Goal: Information Seeking & Learning: Learn about a topic

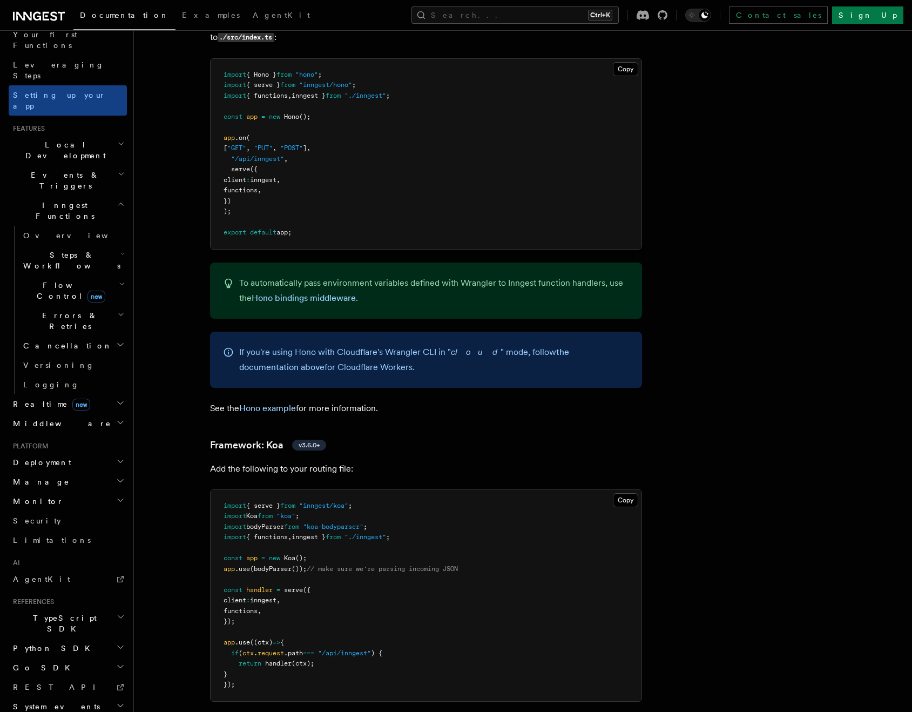
scroll to position [152, 0]
click at [51, 610] on span "TypeScript SDK" at bounding box center [63, 621] width 108 height 22
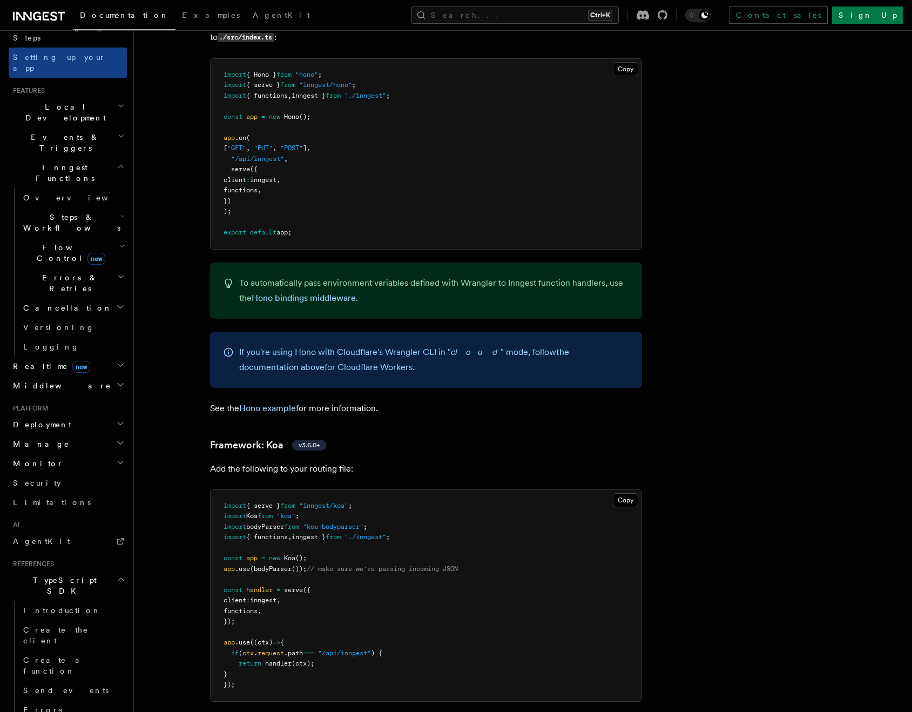
scroll to position [368, 0]
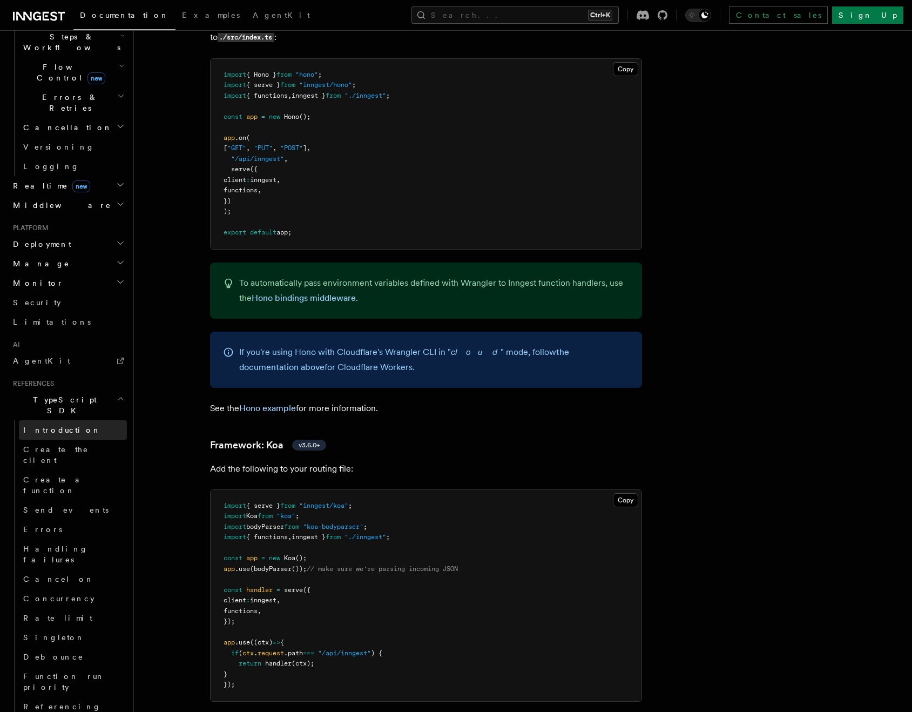
click at [71, 420] on link "Introduction" at bounding box center [73, 429] width 108 height 19
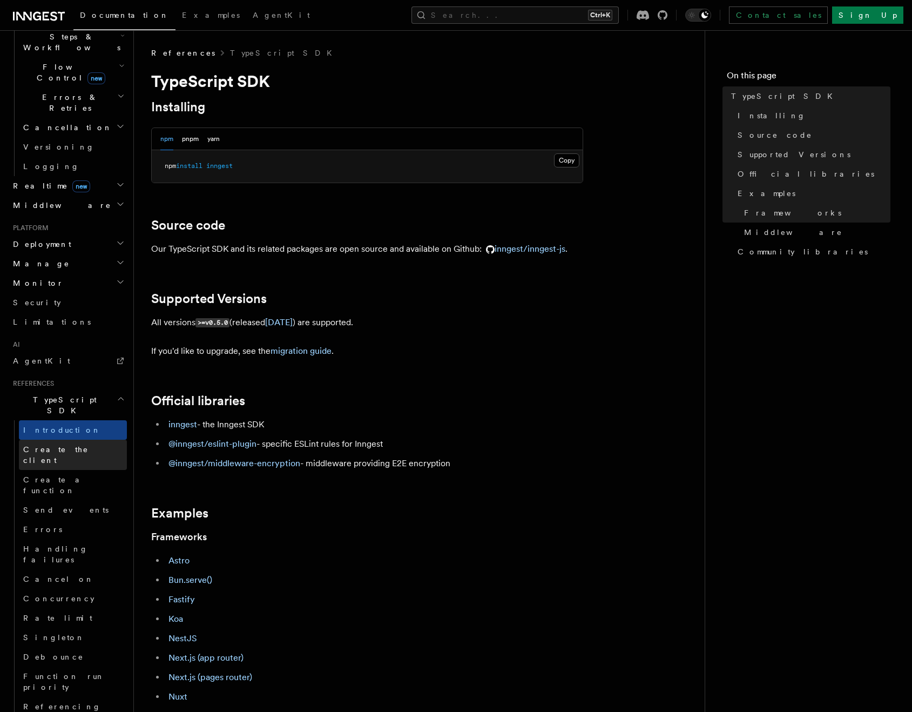
click at [75, 444] on span "Create the client" at bounding box center [75, 455] width 104 height 22
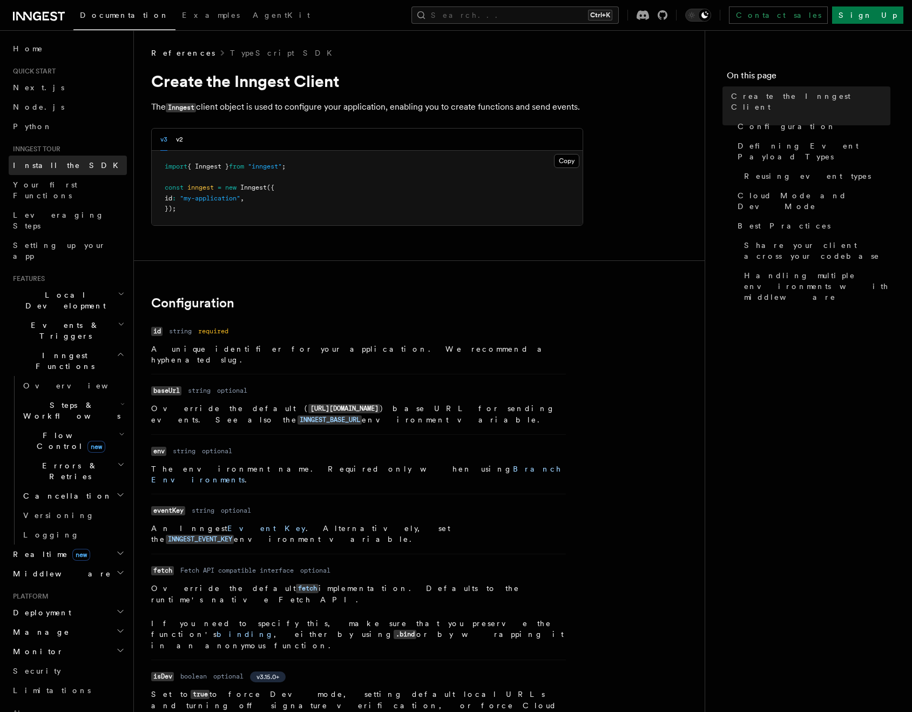
click at [54, 167] on span "Install the SDK" at bounding box center [69, 165] width 112 height 9
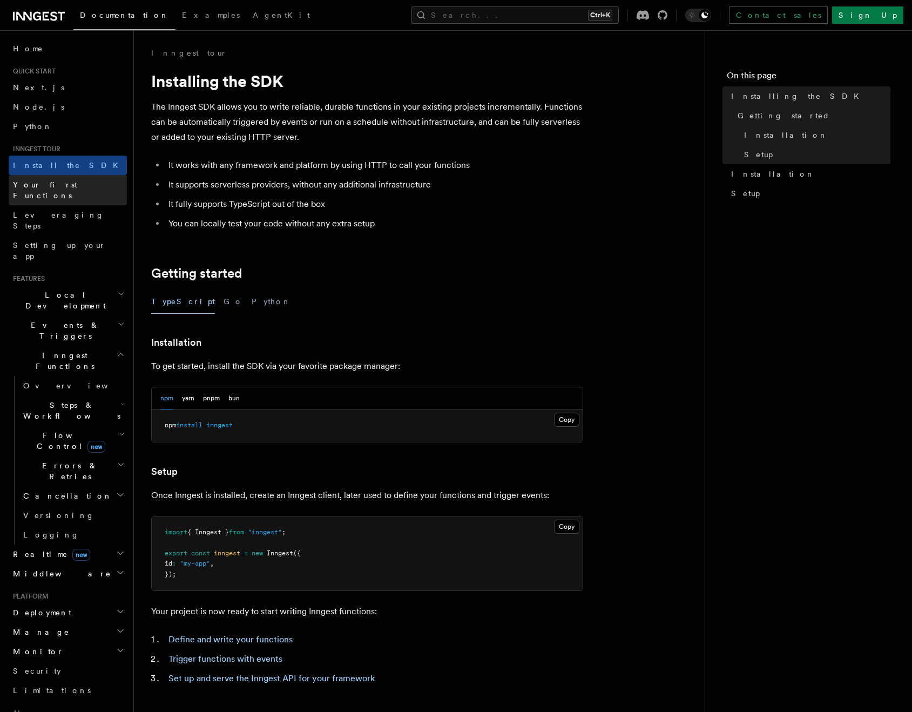
click at [58, 190] on link "Your first Functions" at bounding box center [68, 190] width 118 height 30
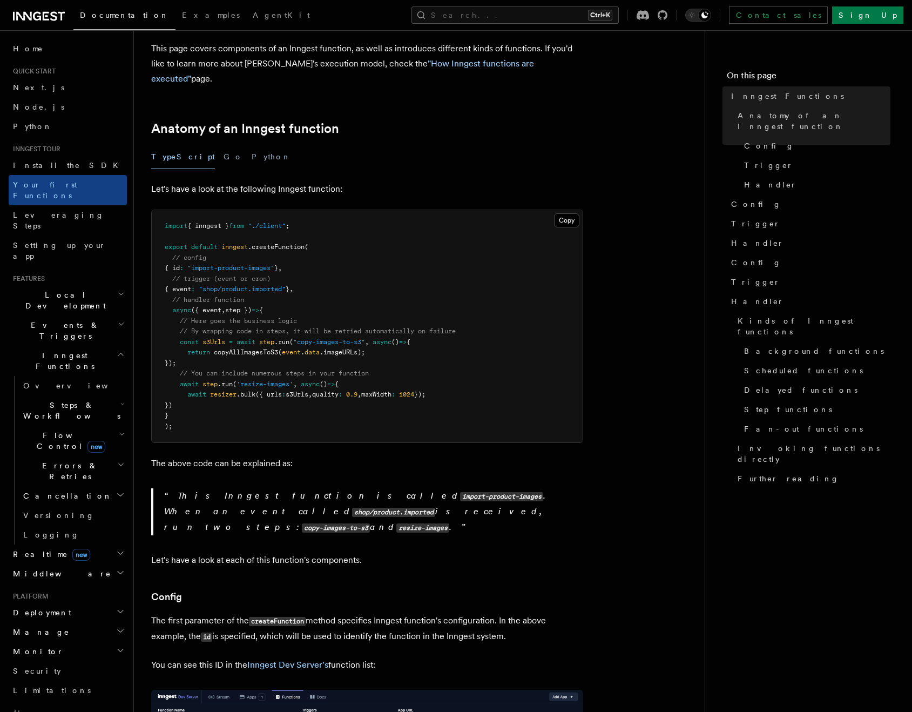
scroll to position [162, 0]
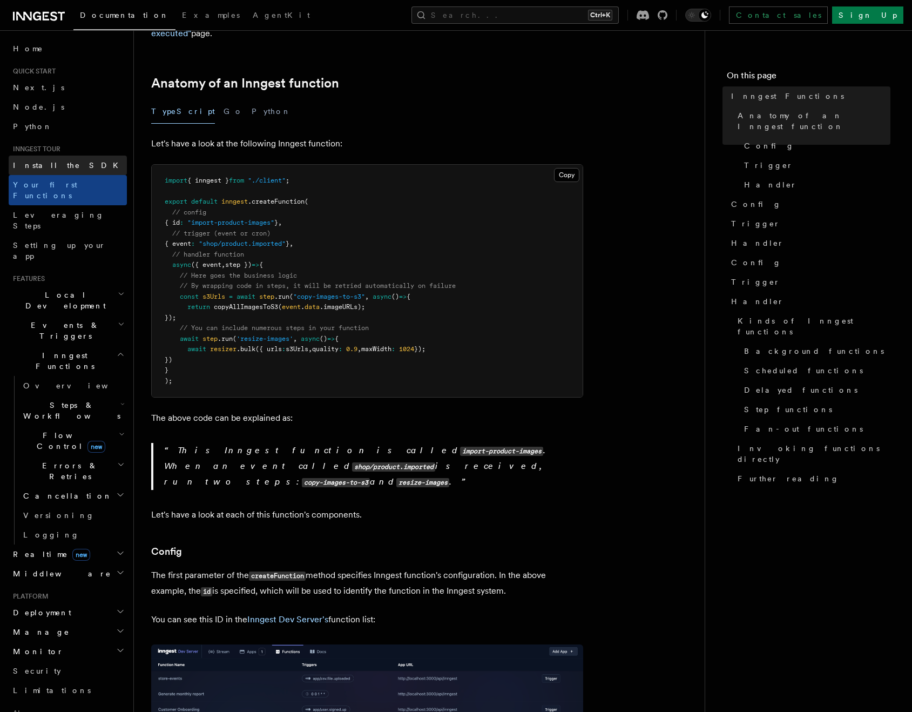
click at [43, 163] on span "Install the SDK" at bounding box center [69, 165] width 112 height 9
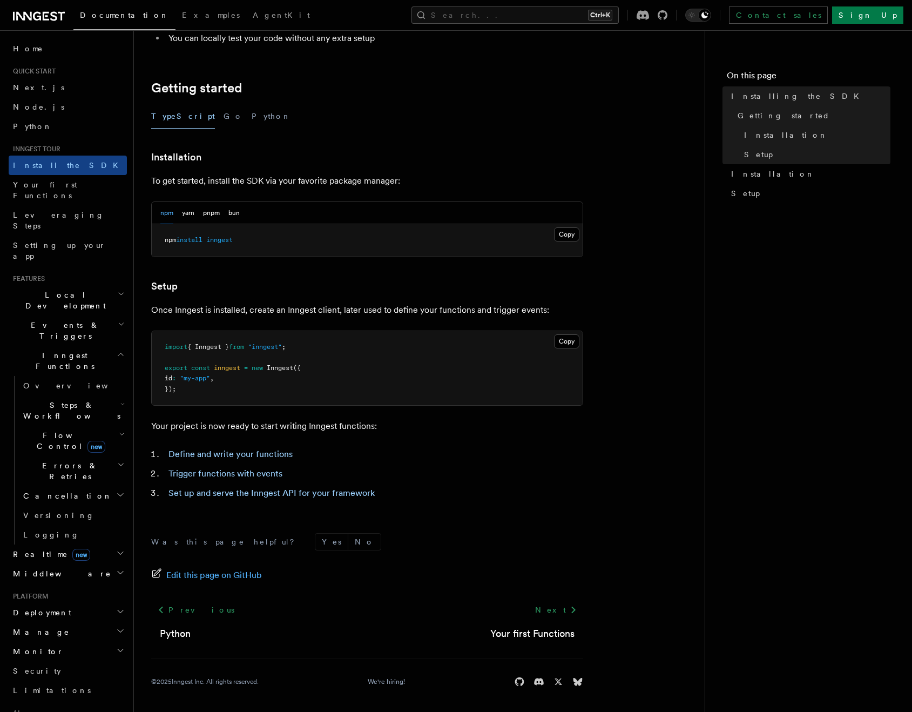
scroll to position [186, 0]
click at [57, 191] on link "Your first Functions" at bounding box center [68, 190] width 118 height 30
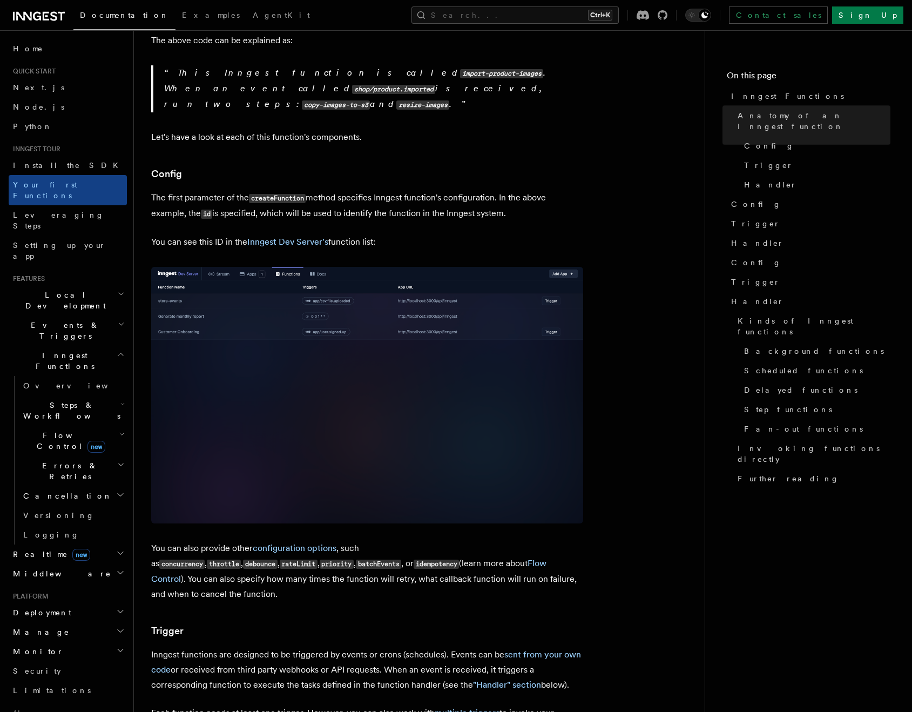
scroll to position [540, 0]
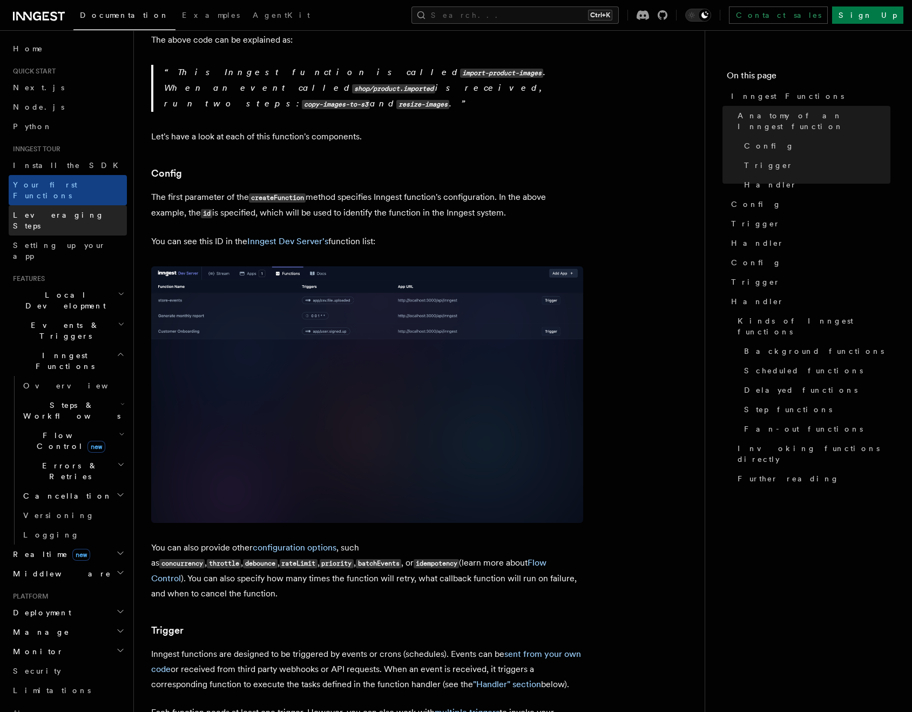
click at [49, 211] on span "Leveraging Steps" at bounding box center [58, 220] width 91 height 19
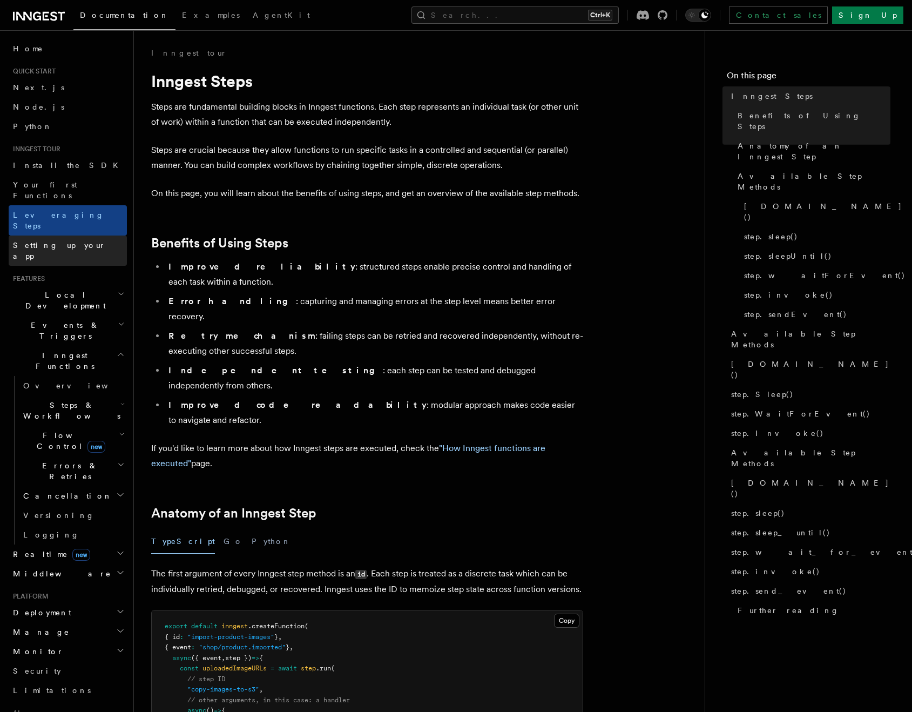
click at [53, 241] on span "Setting up your app" at bounding box center [59, 250] width 93 height 19
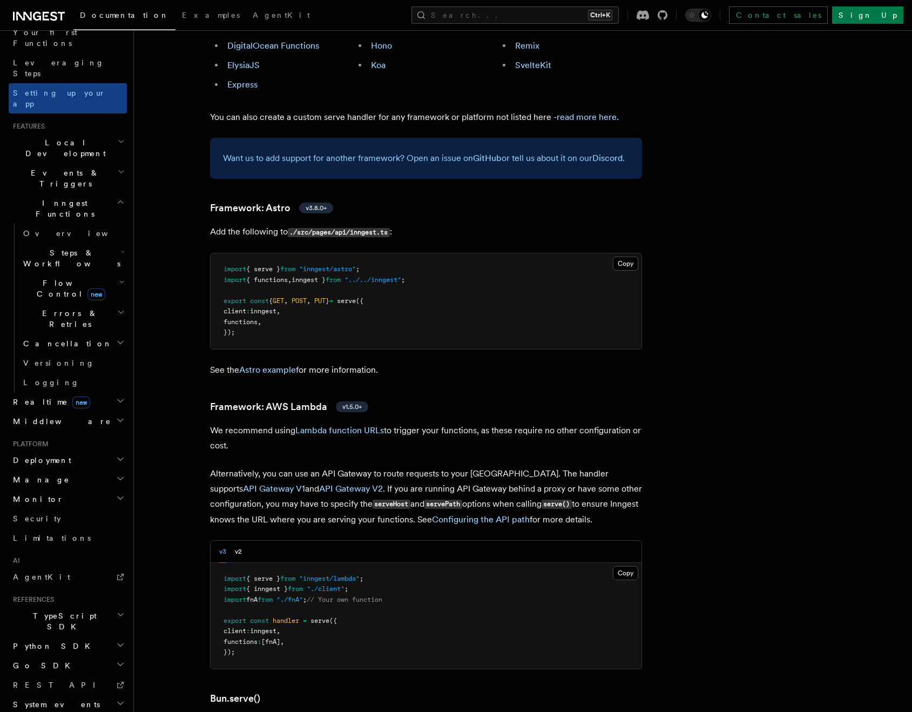
scroll to position [810, 0]
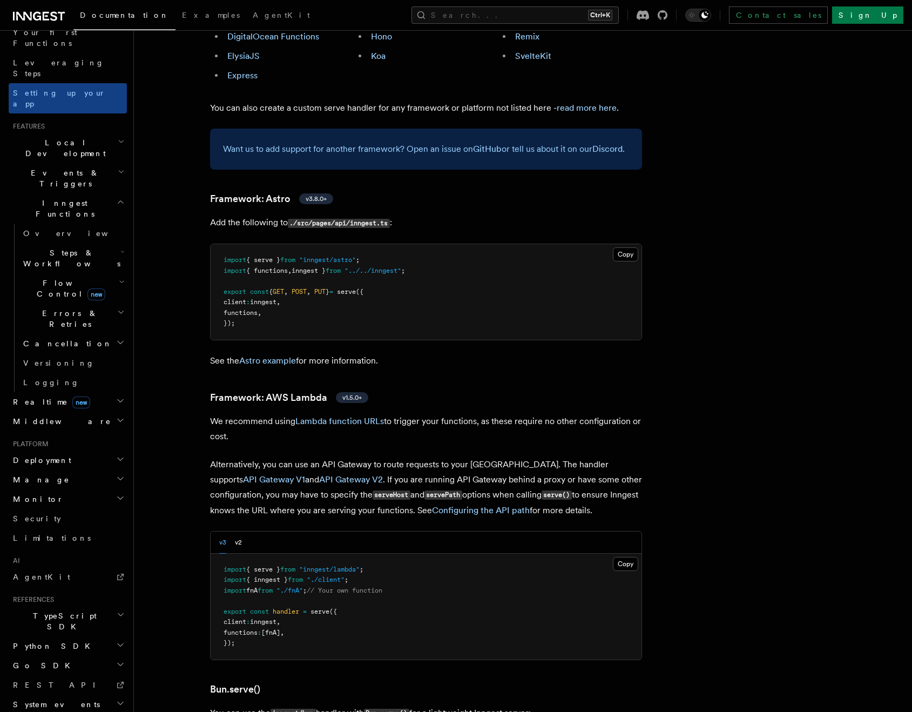
click at [50, 167] on span "Events & Triggers" at bounding box center [63, 178] width 109 height 22
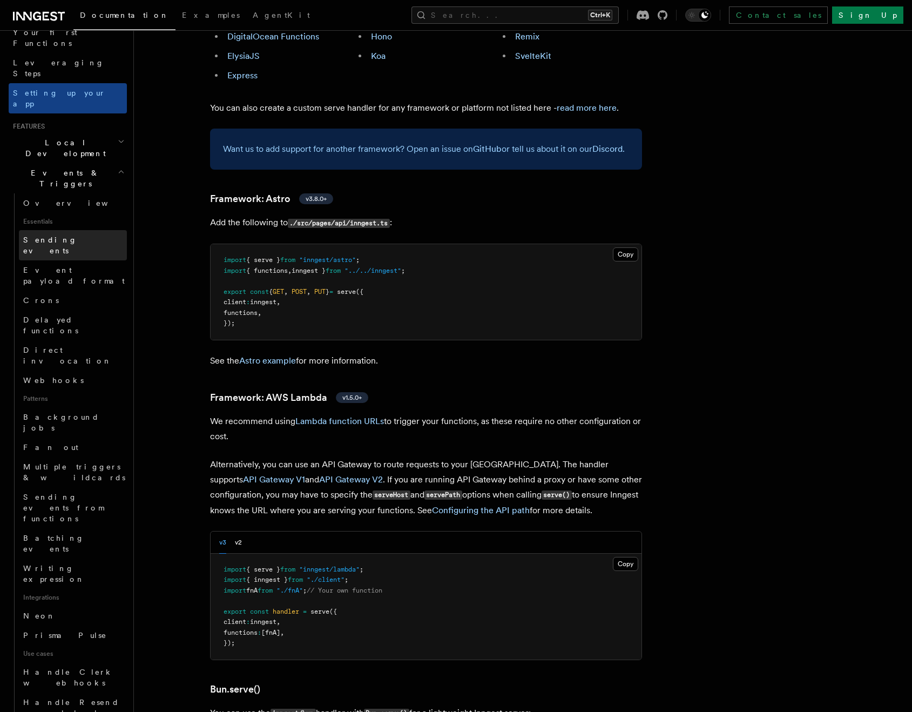
click at [55, 235] on span "Sending events" at bounding box center [50, 244] width 54 height 19
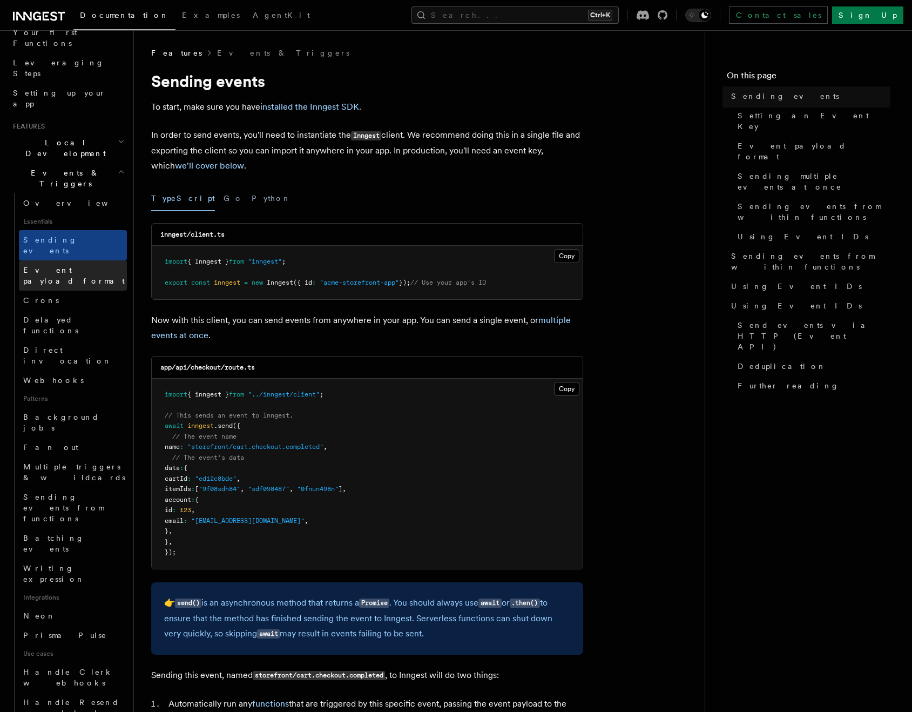
click at [49, 266] on span "Event payload format" at bounding box center [74, 275] width 102 height 19
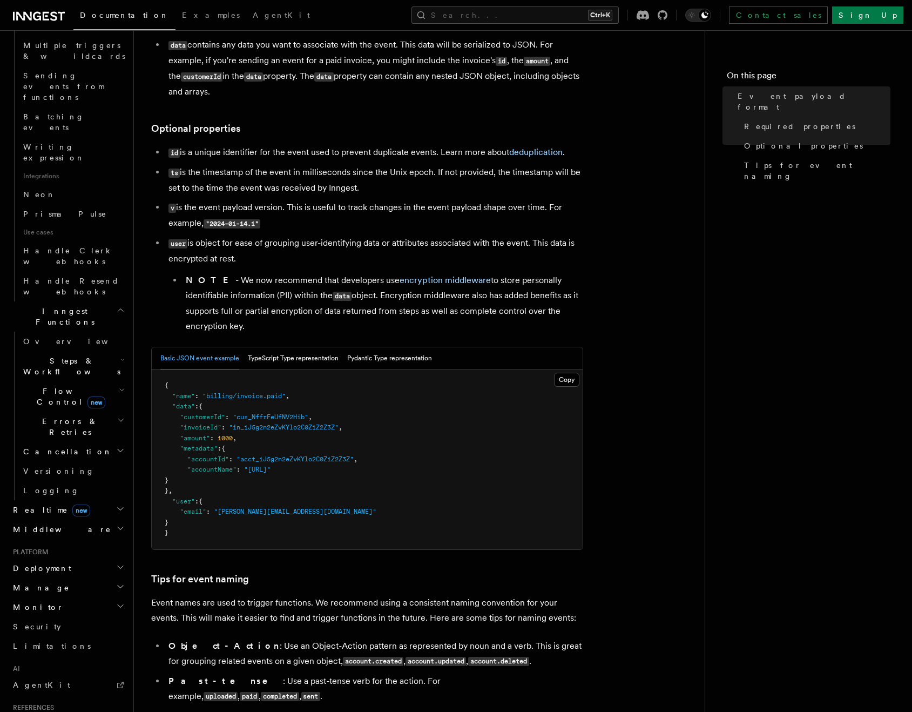
scroll to position [216, 0]
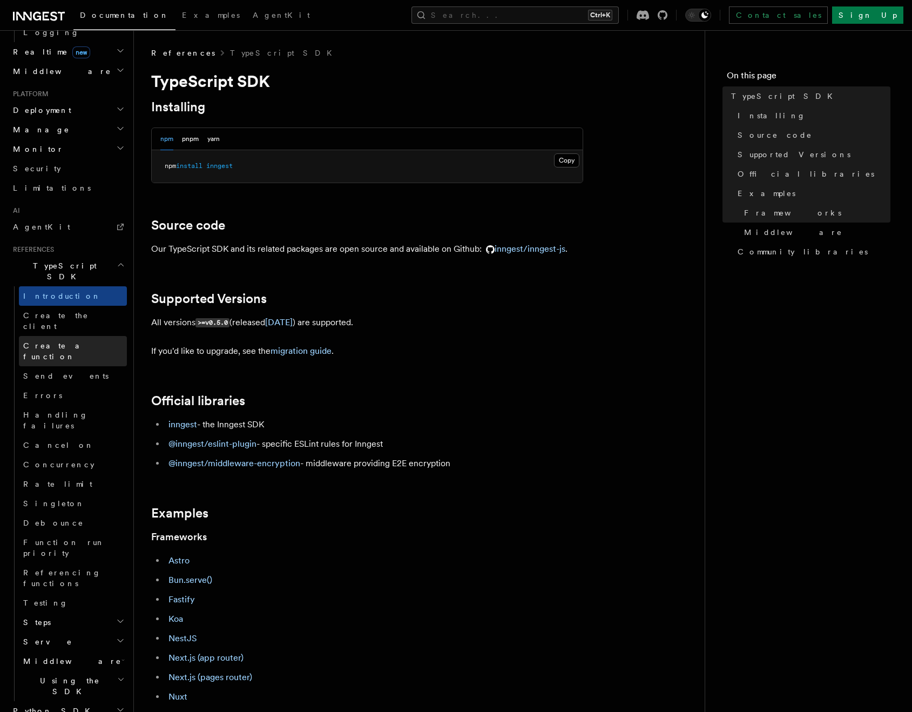
click at [64, 341] on span "Create a function" at bounding box center [55, 350] width 64 height 19
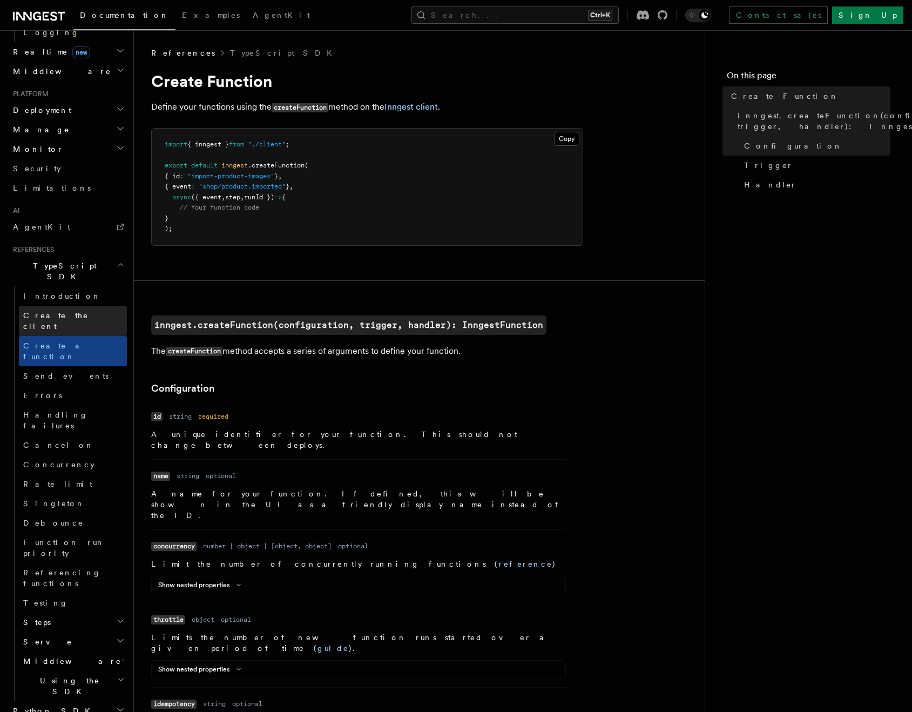
click at [68, 311] on span "Create the client" at bounding box center [55, 320] width 65 height 19
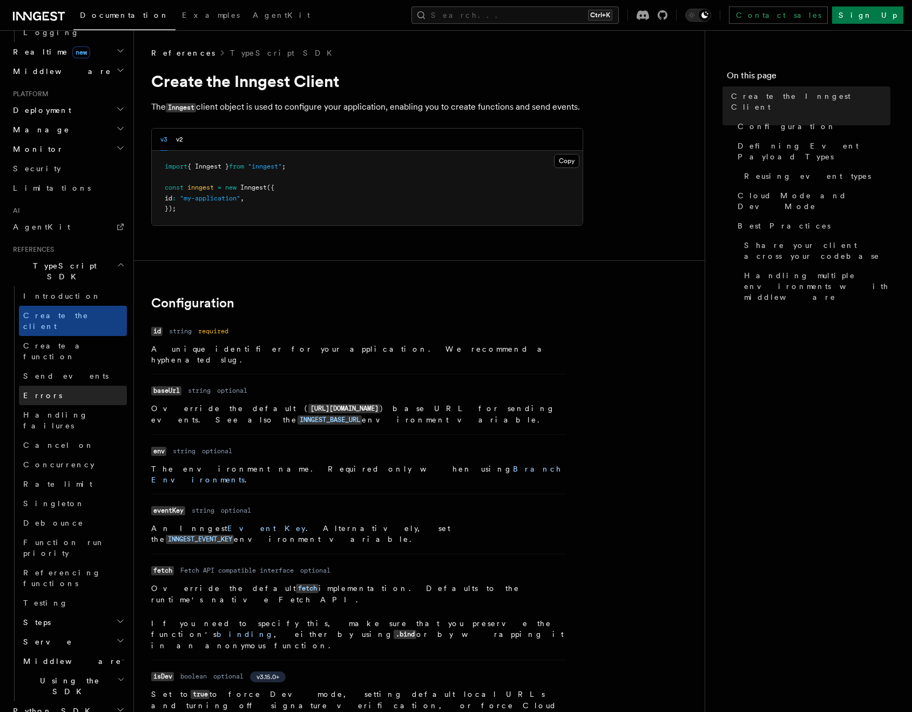
click at [51, 386] on link "Errors" at bounding box center [73, 395] width 108 height 19
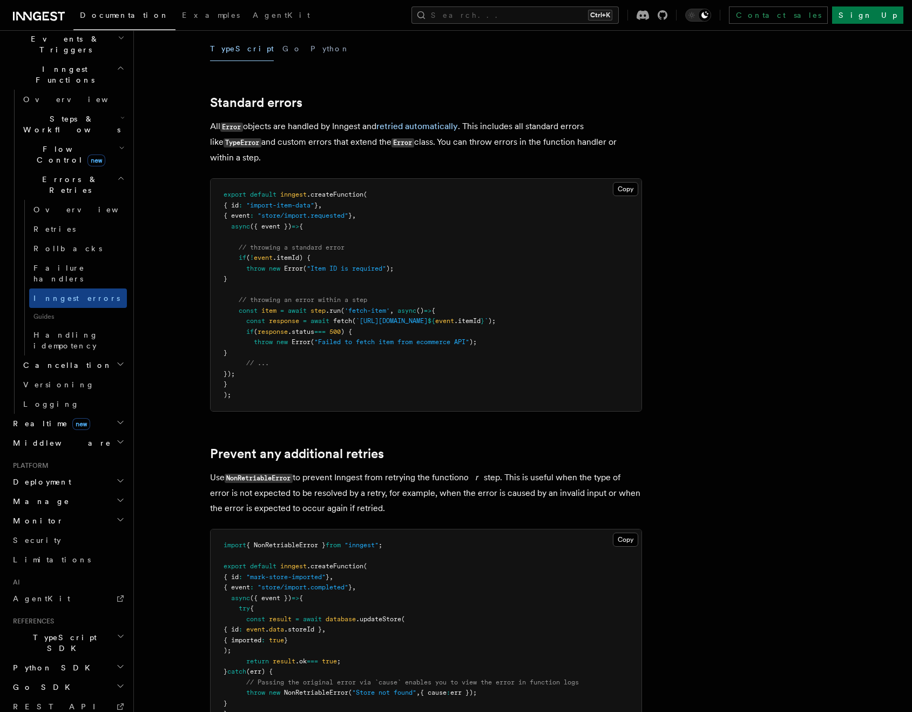
scroll to position [108, 0]
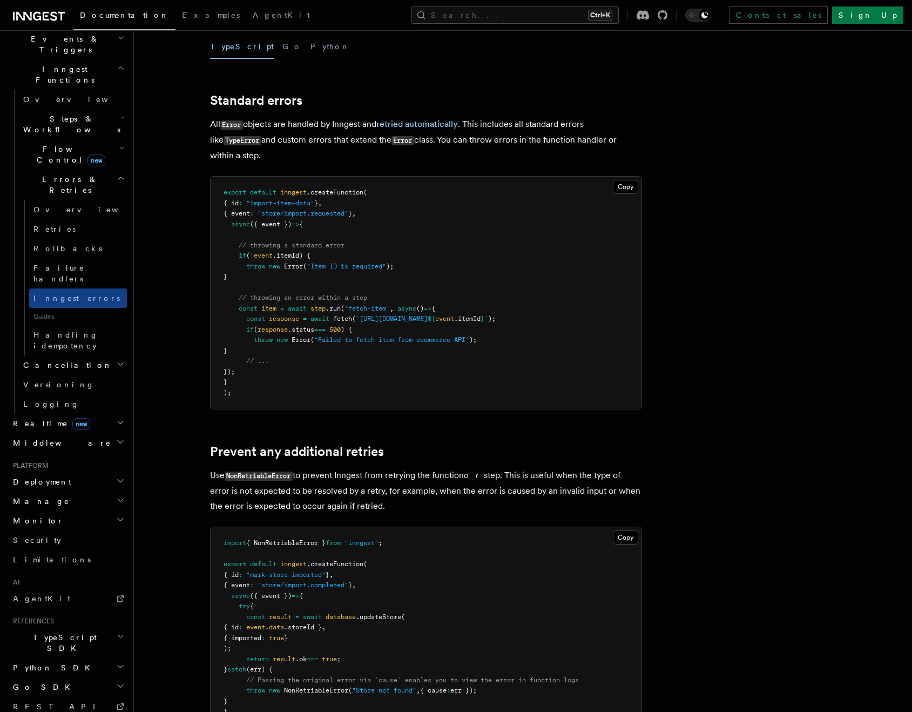
click at [76, 627] on h2 "TypeScript SDK" at bounding box center [68, 642] width 118 height 30
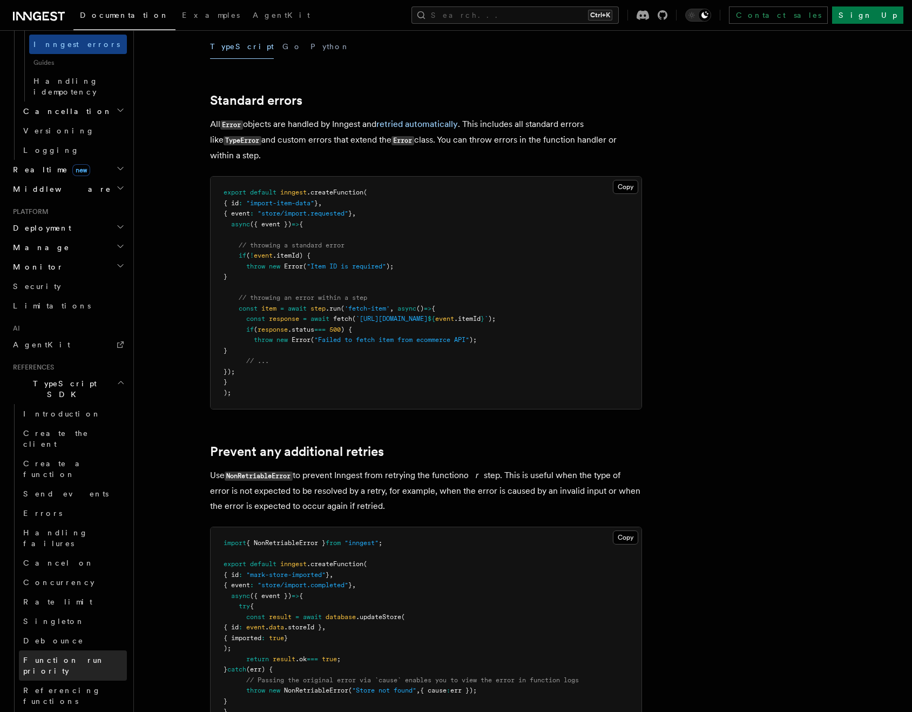
scroll to position [556, 0]
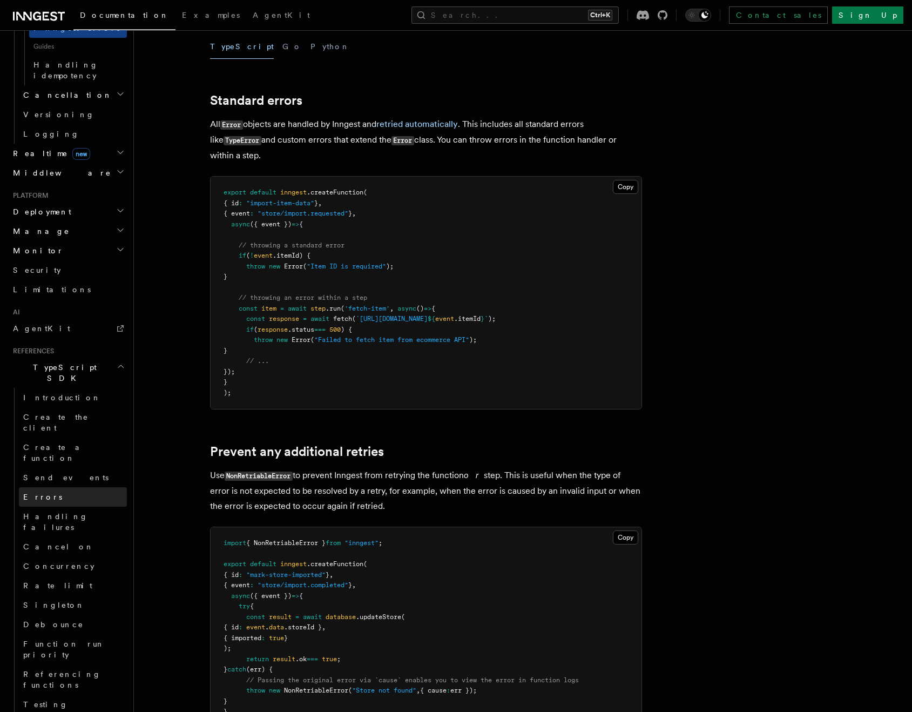
click at [45, 487] on link "Errors" at bounding box center [73, 496] width 108 height 19
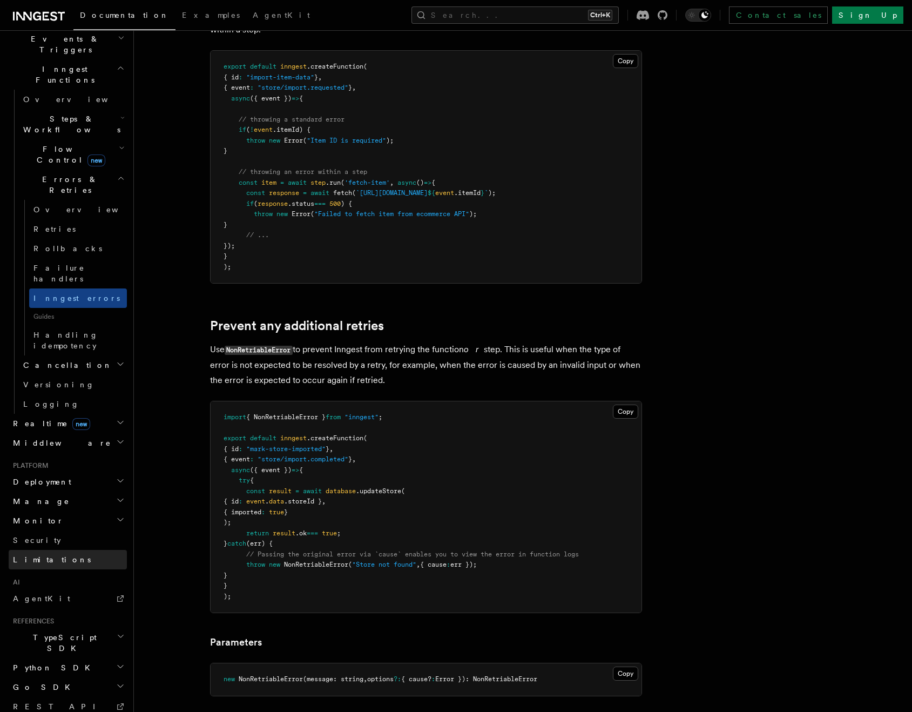
scroll to position [270, 0]
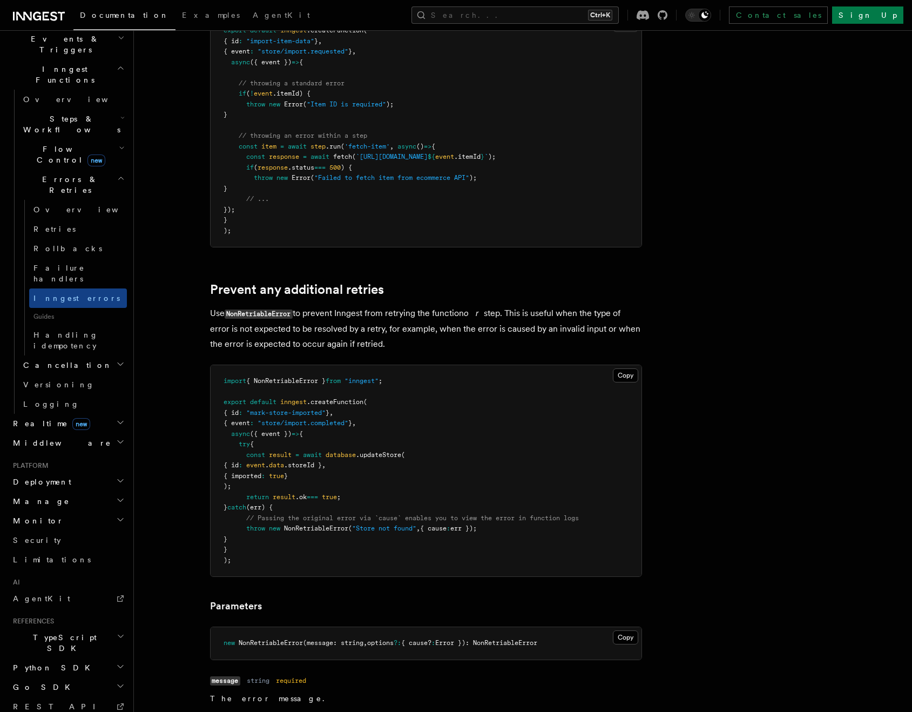
click at [62, 632] on span "TypeScript SDK" at bounding box center [63, 643] width 108 height 22
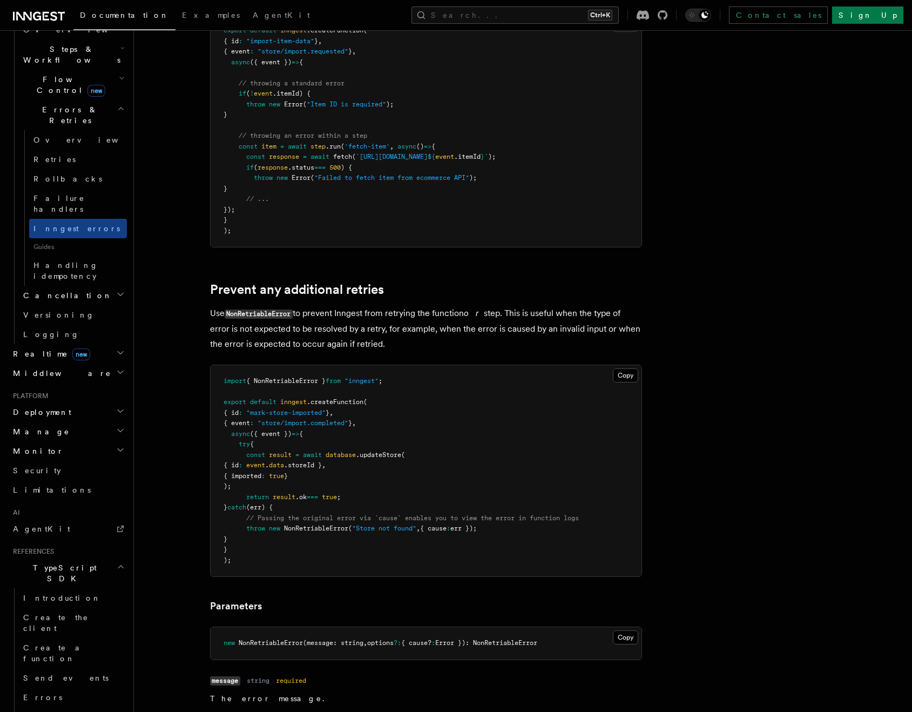
scroll to position [610, 0]
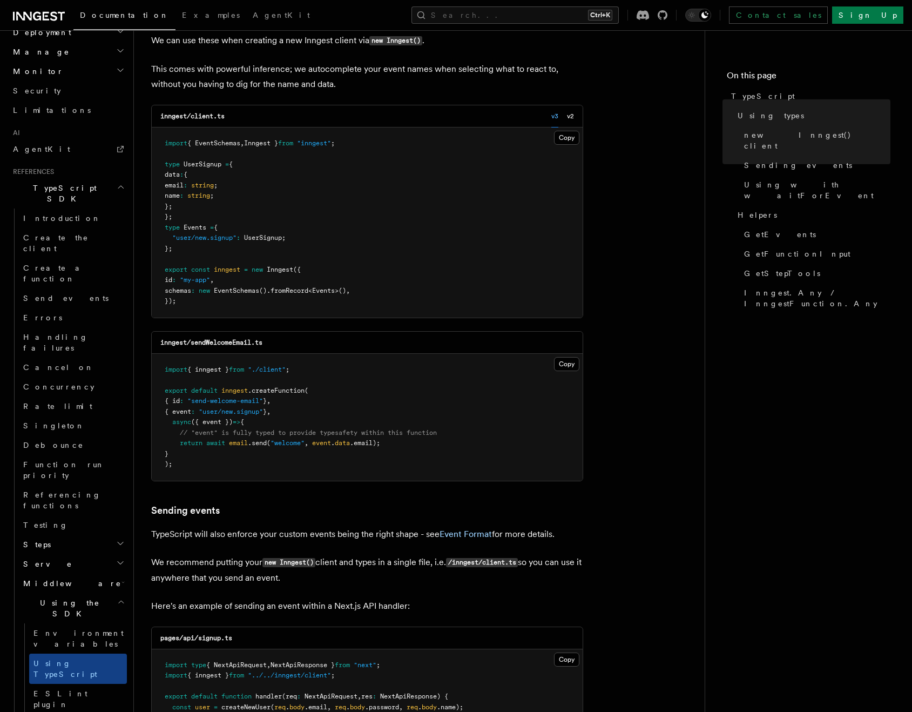
scroll to position [378, 0]
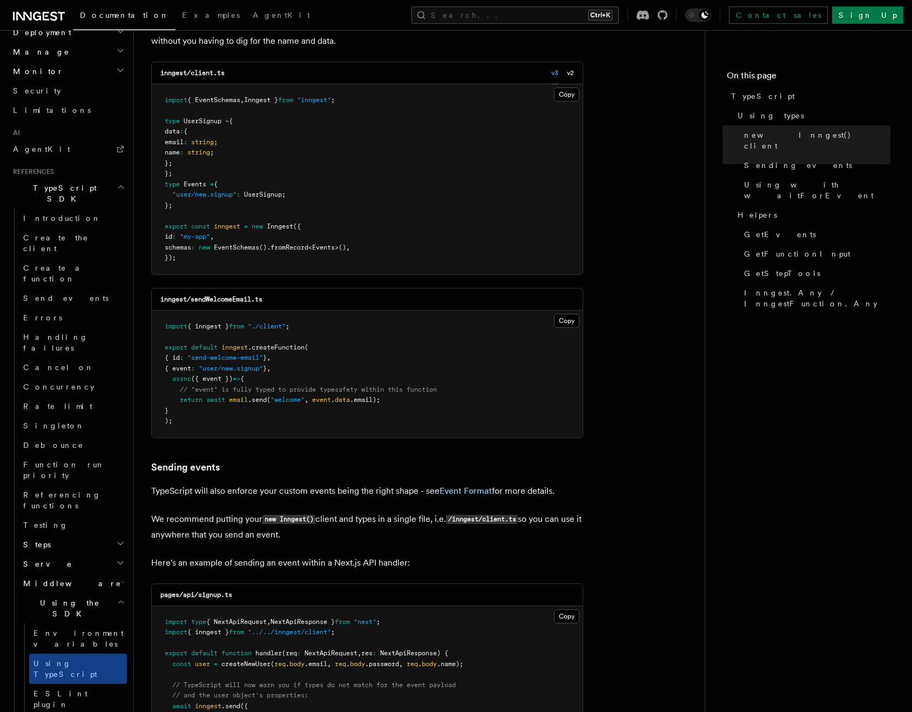
click at [251, 247] on span "EventSchemas" at bounding box center [236, 248] width 45 height 8
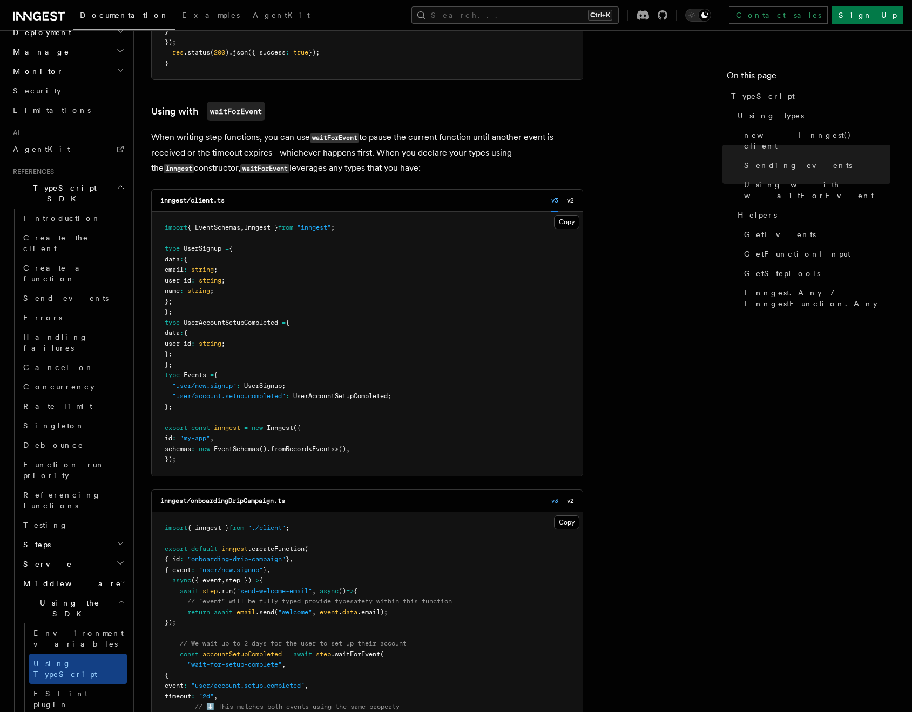
scroll to position [1132, 0]
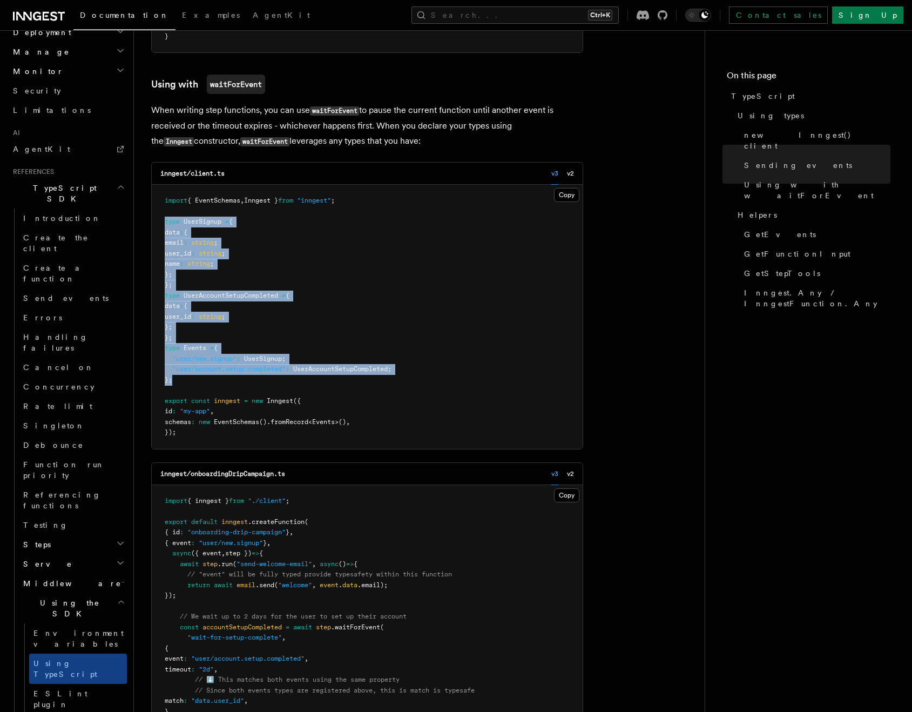
drag, startPoint x: 177, startPoint y: 381, endPoint x: 161, endPoint y: 220, distance: 161.6
click at [161, 220] on pre "import { EventSchemas , Inngest } from "inngest" ; type UserSignup = { data : {…" at bounding box center [367, 317] width 431 height 264
copy code "type UserSignup = { data : { email : string ; user_id : string ; name : string …"
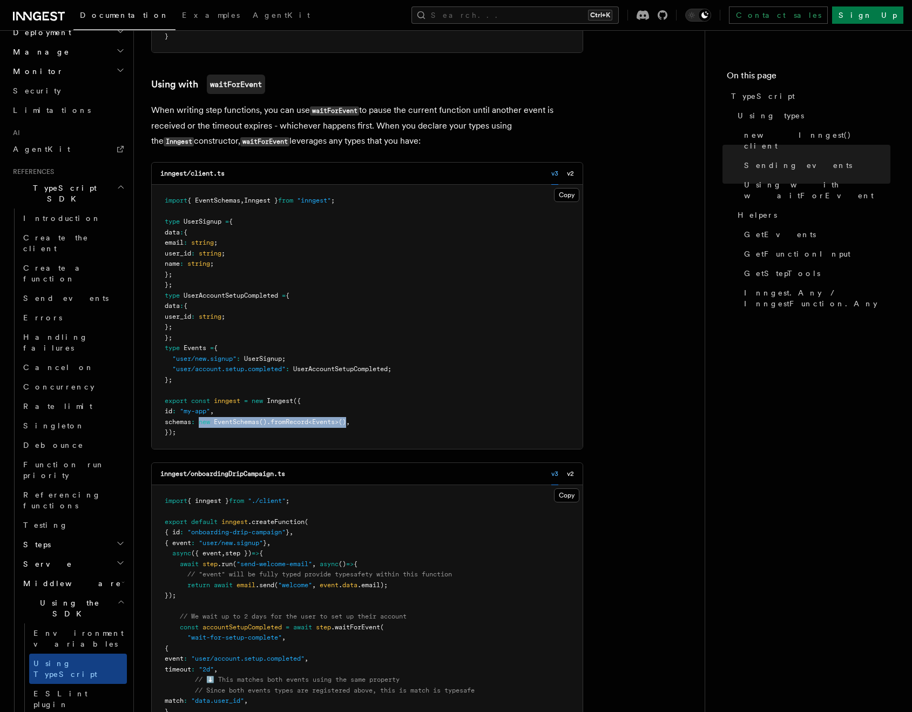
drag, startPoint x: 207, startPoint y: 422, endPoint x: 361, endPoint y: 420, distance: 153.4
click at [350, 420] on span "schemas : new EventSchemas () .fromRecord < Events >() ," at bounding box center [257, 422] width 185 height 8
copy span "new EventSchemas () .fromRecord < Events >()"
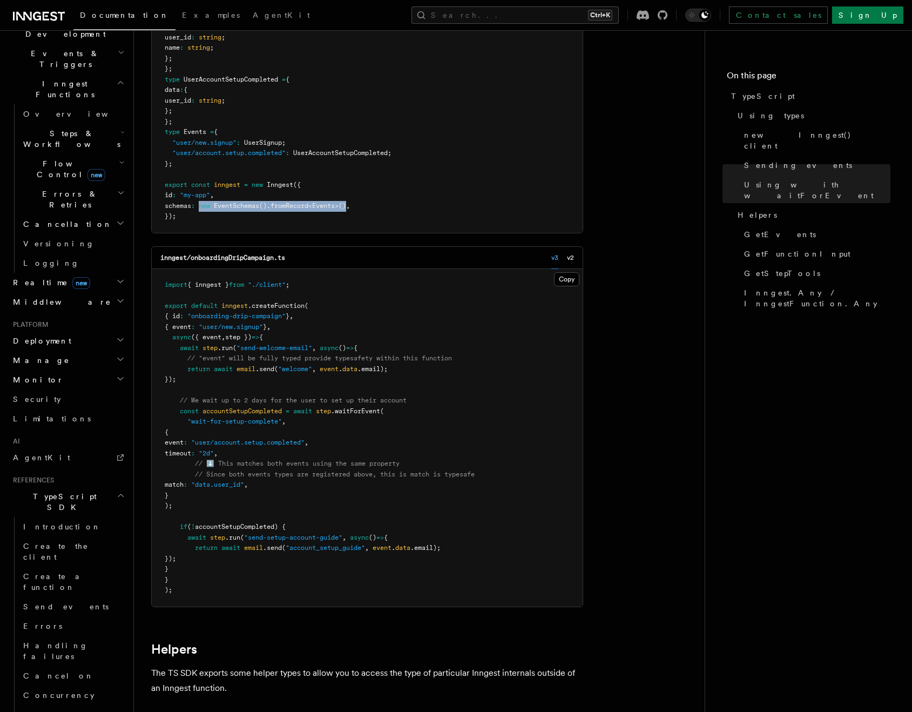
scroll to position [256, 0]
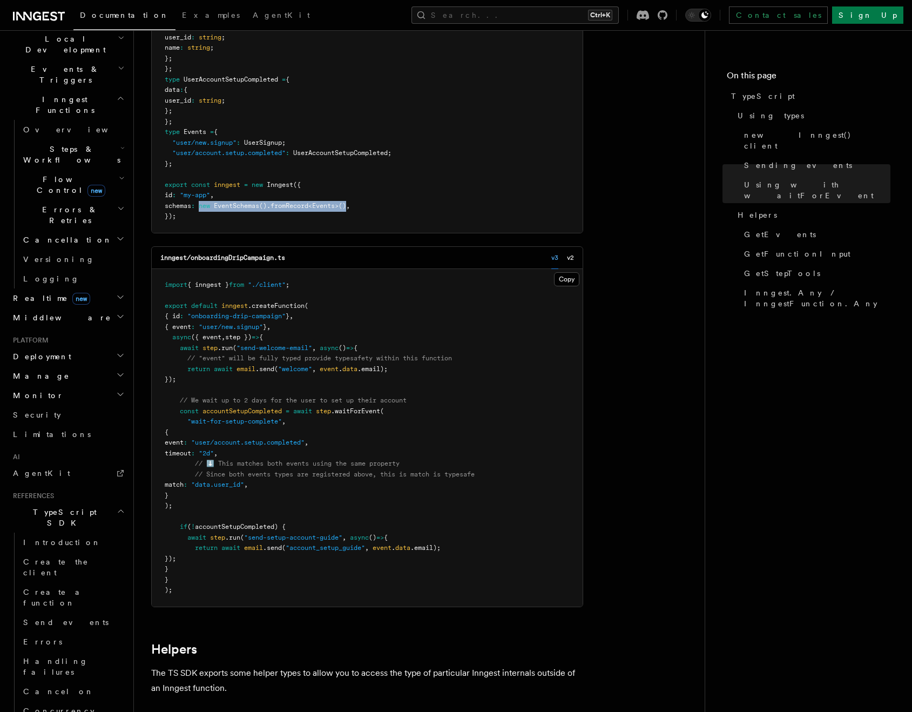
click at [49, 351] on span "Deployment" at bounding box center [40, 356] width 63 height 11
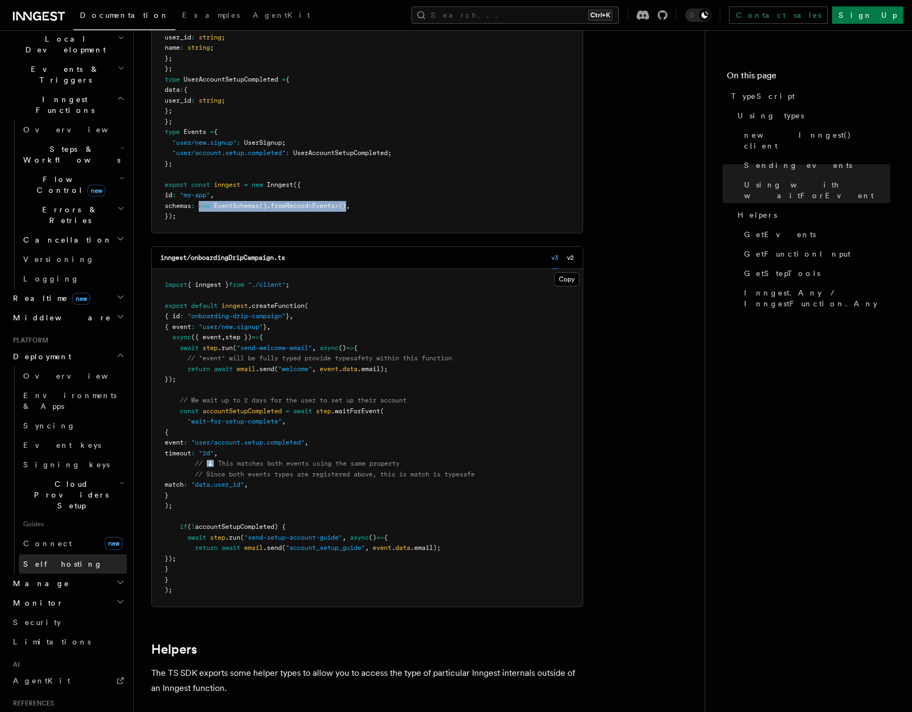
click at [57, 559] on span "Self hosting" at bounding box center [62, 563] width 79 height 9
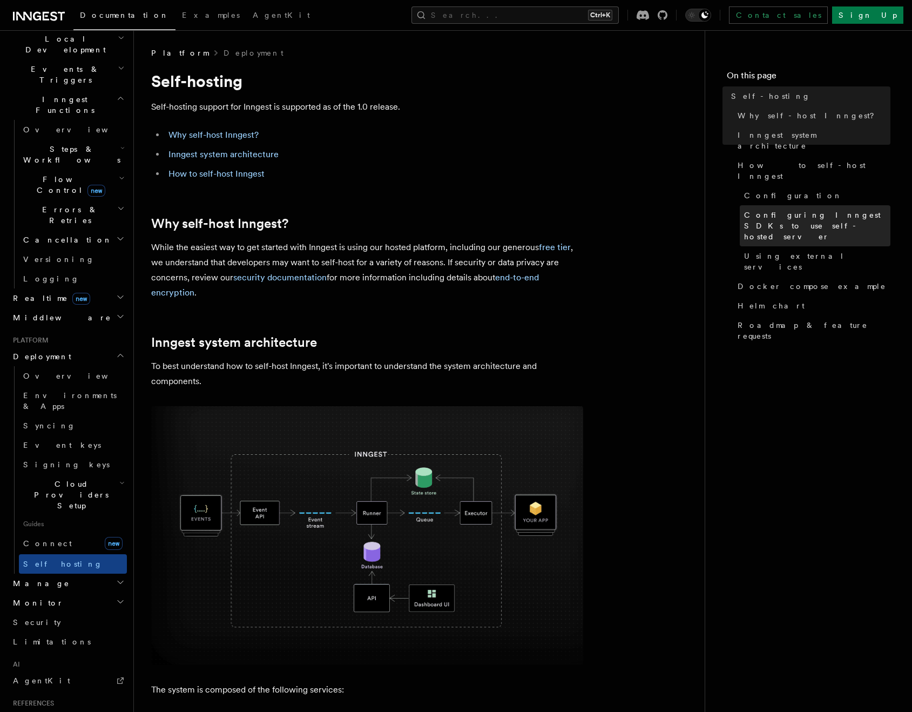
click at [763, 210] on span "Configuring Inngest SDKs to use self-hosted server" at bounding box center [817, 226] width 146 height 32
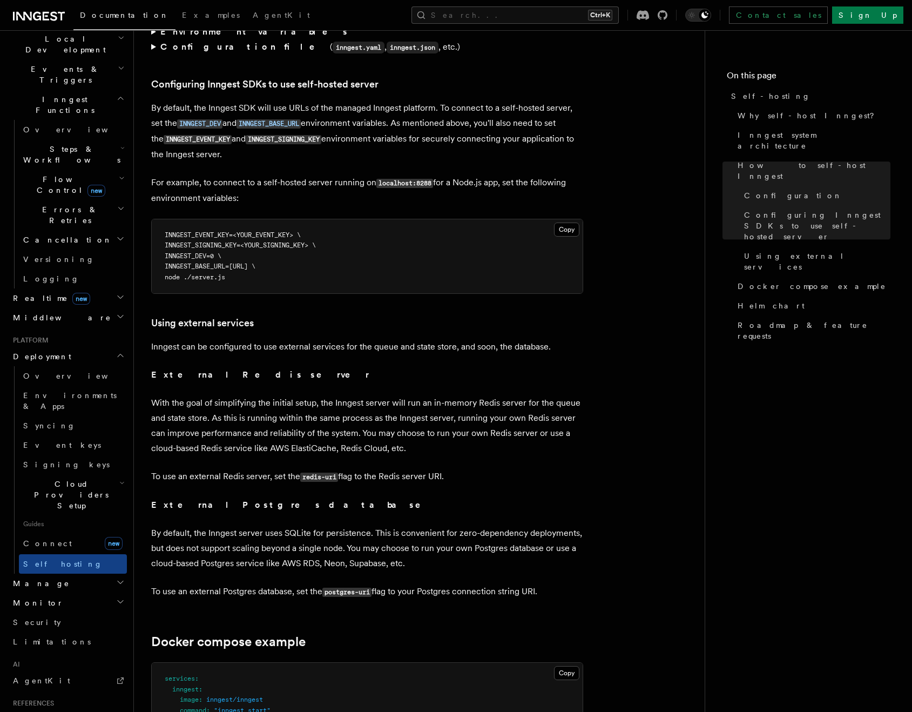
scroll to position [2316, 0]
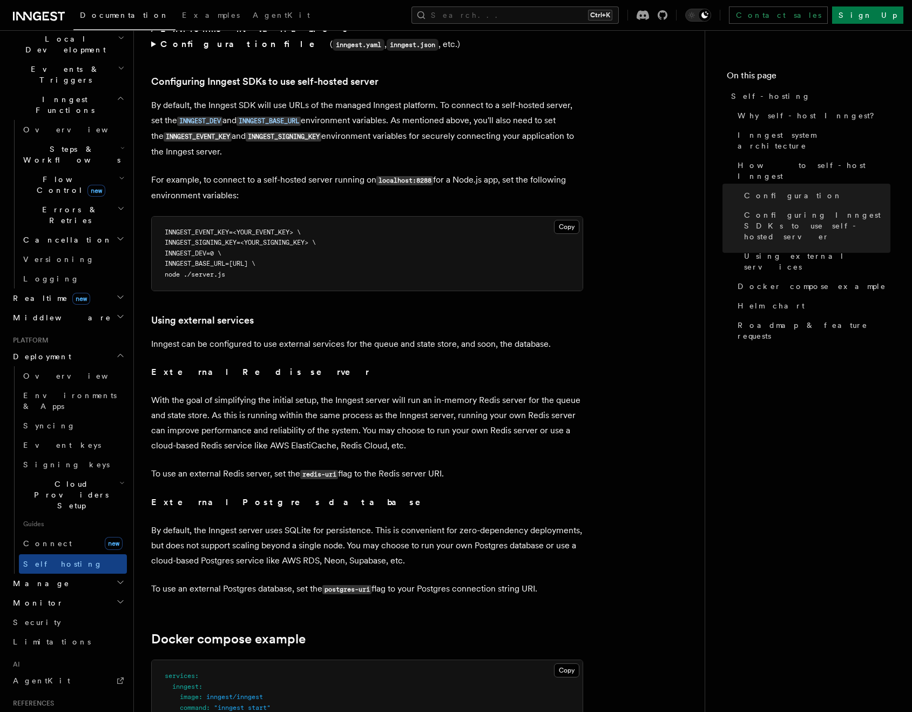
click at [195, 217] on pre "INNGEST_EVENT_KEY=<YOUR_EVENT_KEY> \ INNGEST_SIGNING_KEY=<YOUR_SIGNING_KEY> \ I…" at bounding box center [367, 254] width 431 height 75
click at [201, 239] on span "INNGEST_SIGNING_KEY=<YOUR_SIGNING_KEY> \" at bounding box center [240, 243] width 151 height 8
click at [374, 239] on pre "INNGEST_EVENT_KEY=<YOUR_EVENT_KEY> \ INNGEST_SIGNING_KEY=<YOUR_SIGNING_KEY> \ I…" at bounding box center [367, 254] width 431 height 75
drag, startPoint x: 172, startPoint y: 221, endPoint x: 323, endPoint y: 240, distance: 151.9
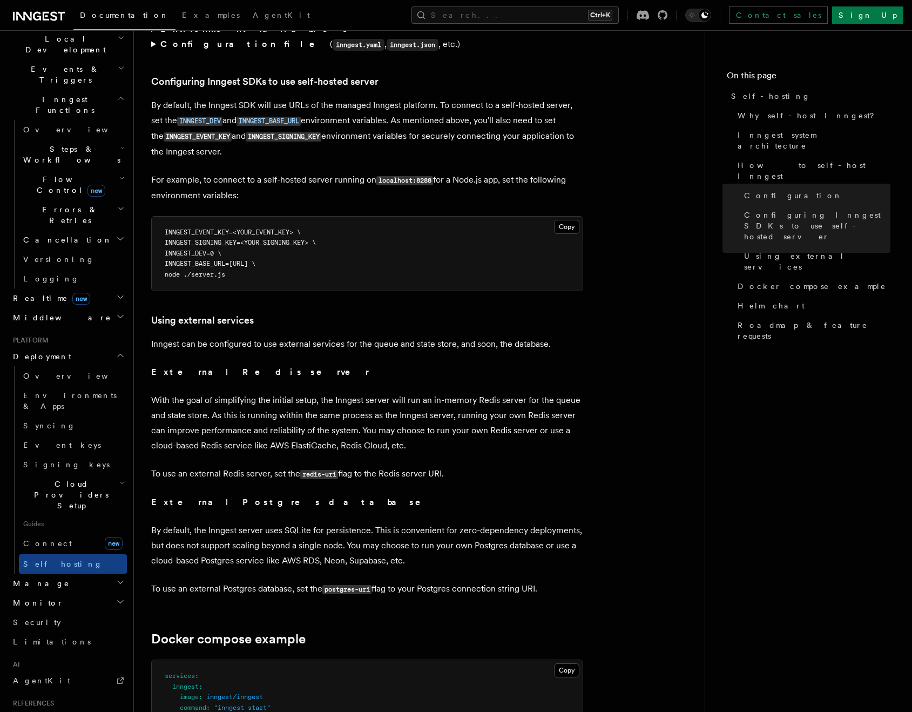
click at [316, 240] on code "INNGEST_EVENT_KEY=<YOUR_EVENT_KEY> \ INNGEST_SIGNING_KEY=<YOUR_SIGNING_KEY> \ I…" at bounding box center [240, 253] width 151 height 50
click at [255, 260] on span "INNGEST_BASE_URL=http://localhost:8288 \" at bounding box center [210, 264] width 91 height 8
drag, startPoint x: 172, startPoint y: 221, endPoint x: 320, endPoint y: 239, distance: 149.0
click at [316, 239] on code "INNGEST_EVENT_KEY=<YOUR_EVENT_KEY> \ INNGEST_SIGNING_KEY=<YOUR_SIGNING_KEY> \ I…" at bounding box center [240, 253] width 151 height 50
copy code "INNGEST_SIGNING_KEY=<YOUR_SIGNING_KEY> \ INNGEST_DEV=0 \ INNGEST_BASE_URL=http:…"
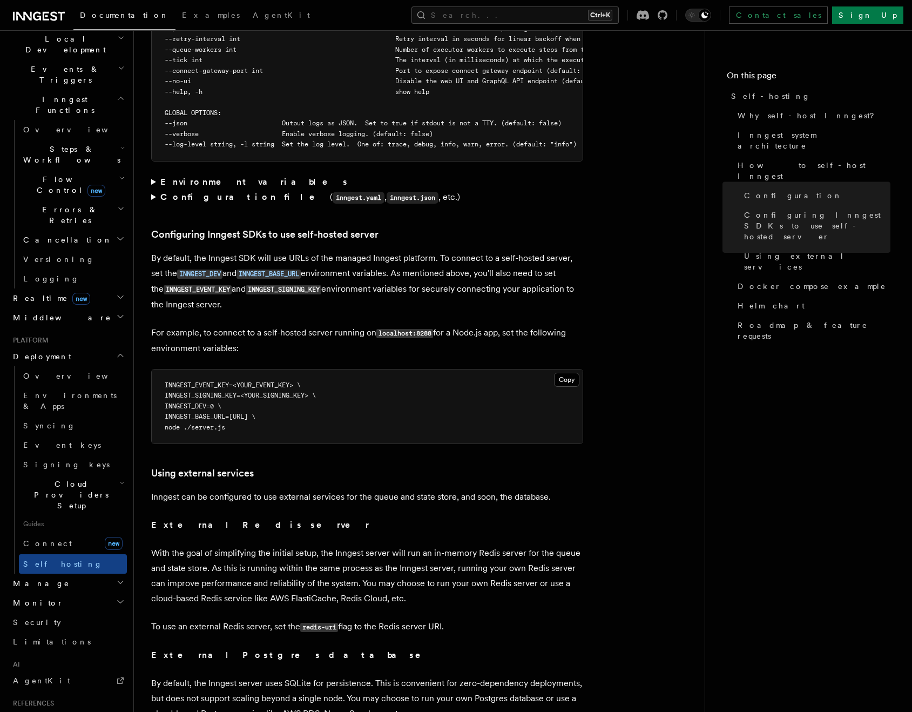
scroll to position [2154, 0]
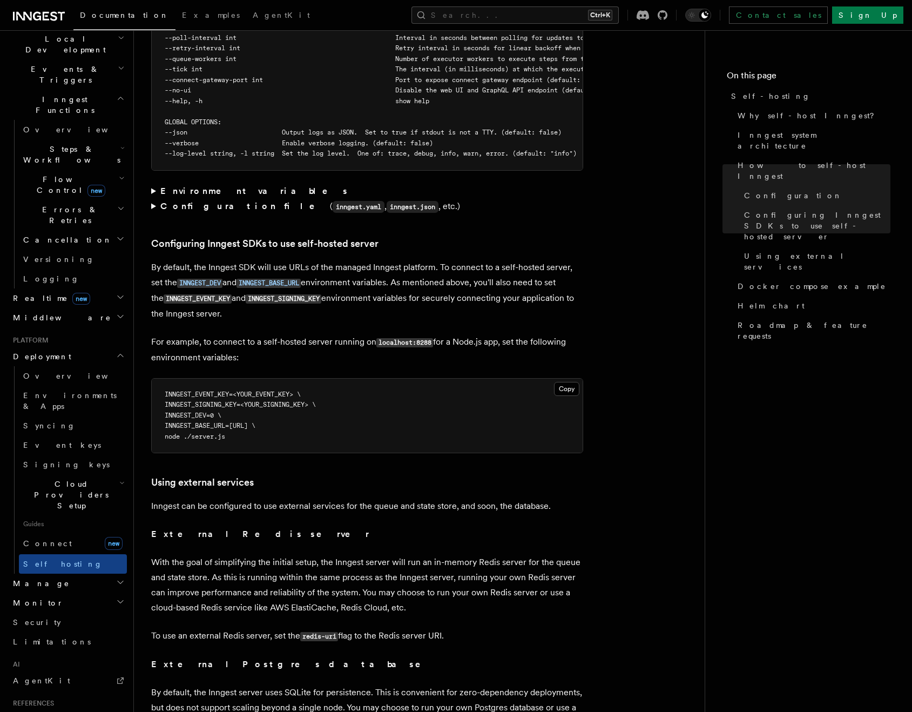
click at [190, 294] on code "INNGEST_EVENT_KEY" at bounding box center [198, 298] width 68 height 9
copy p "INNGEST_EVENT_KEY"
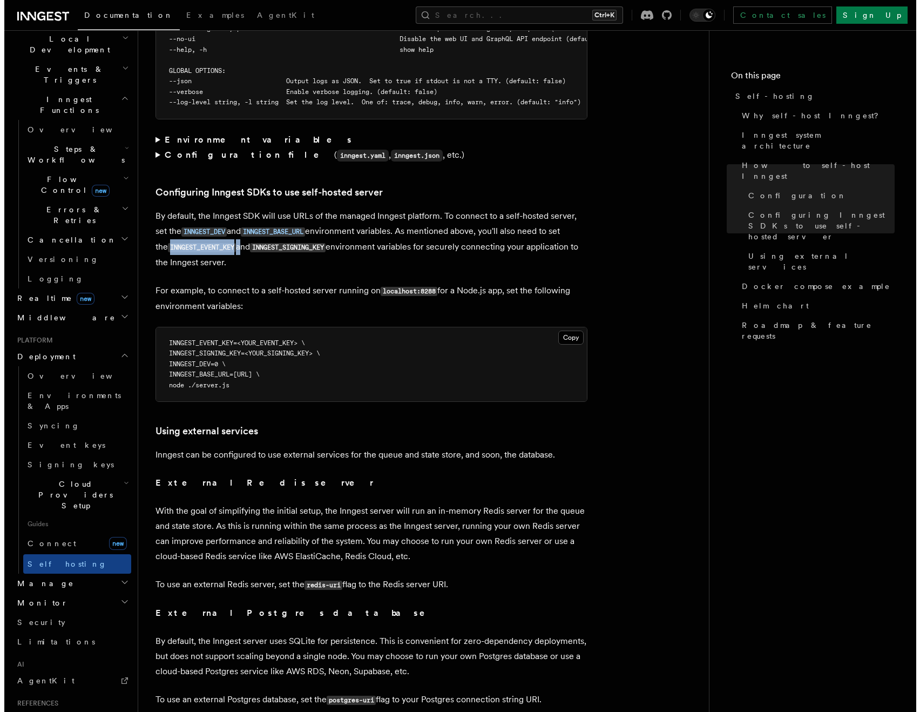
scroll to position [2208, 0]
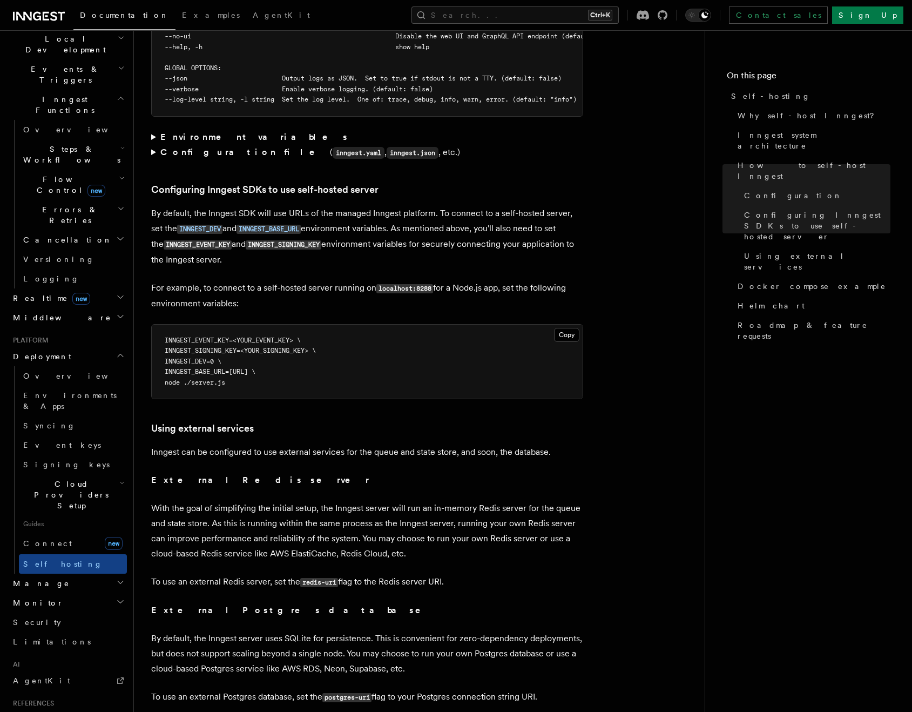
click at [218, 325] on pre "INNGEST_EVENT_KEY=<YOUR_EVENT_KEY> \ INNGEST_SIGNING_KEY=<YOUR_SIGNING_KEY> \ I…" at bounding box center [367, 362] width 431 height 75
click at [321, 281] on p "For example, to connect to a self-hosted server running on localhost:8288 for a…" at bounding box center [367, 295] width 432 height 31
click at [341, 280] on p "For example, to connect to a self-hosted server running on localhost:8288 for a…" at bounding box center [367, 295] width 432 height 31
click at [190, 240] on code "INNGEST_EVENT_KEY" at bounding box center [198, 244] width 68 height 9
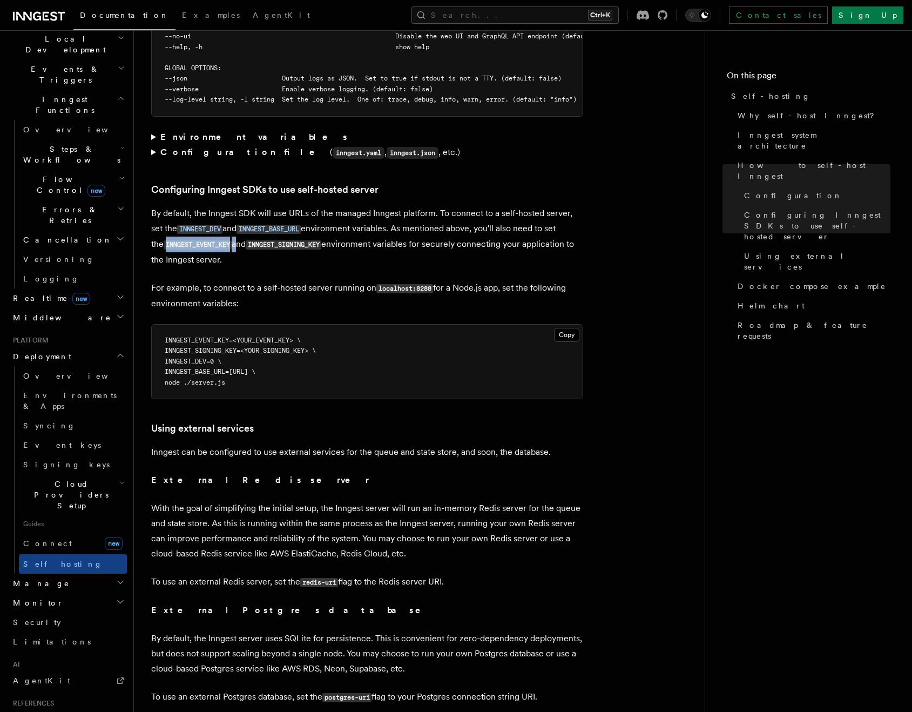
click at [190, 240] on code "INNGEST_EVENT_KEY" at bounding box center [198, 244] width 68 height 9
copy p "INNGEST_EVENT_KEY"
click at [555, 10] on button "Search... Ctrl+K" at bounding box center [514, 14] width 207 height 17
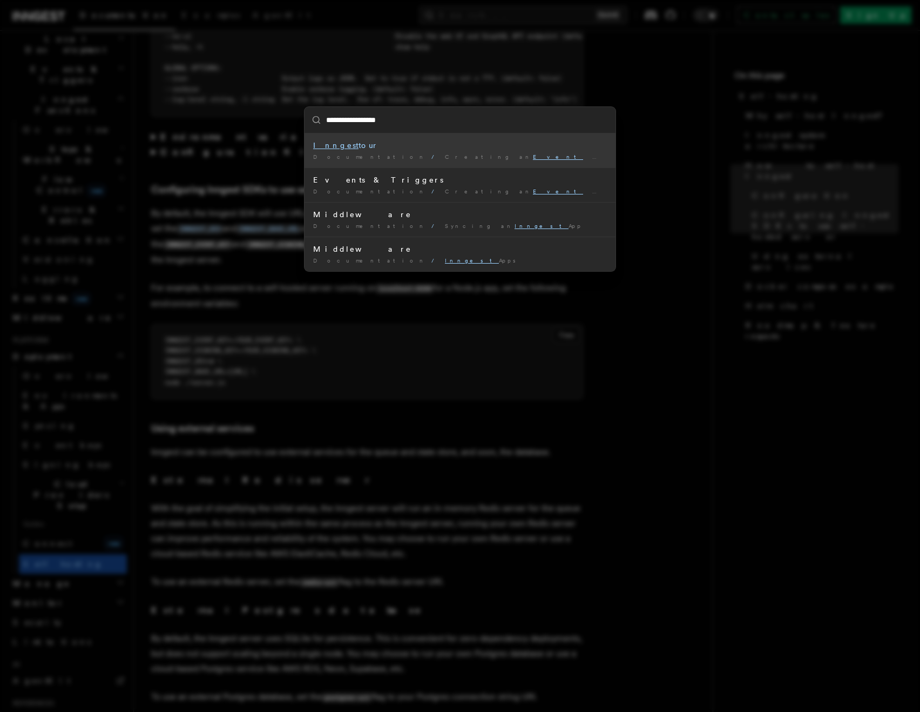
click at [432, 150] on div "Inngest tour" at bounding box center [460, 145] width 294 height 11
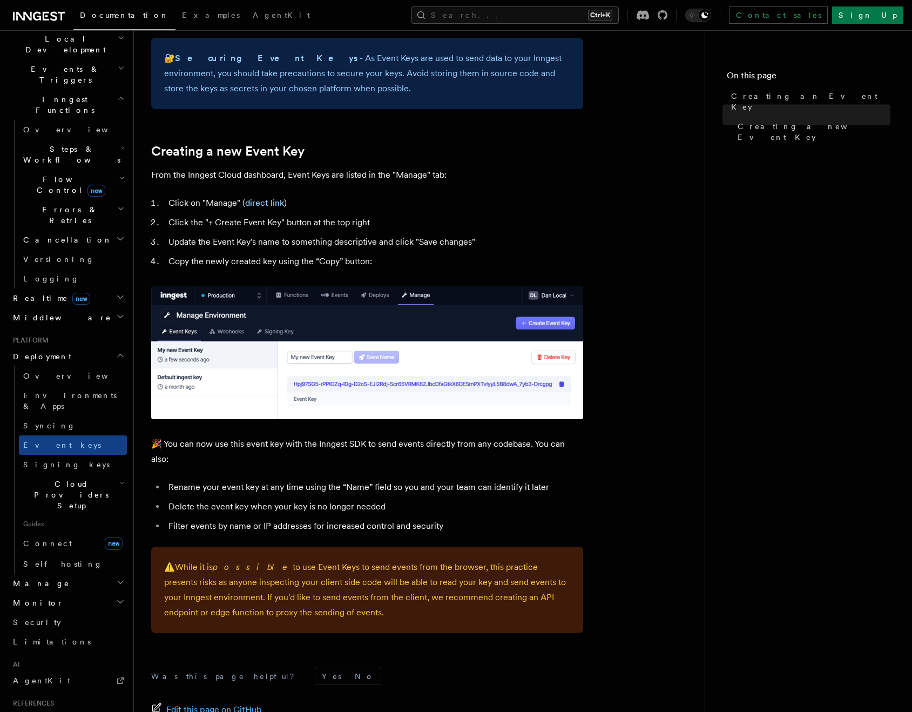
scroll to position [378, 0]
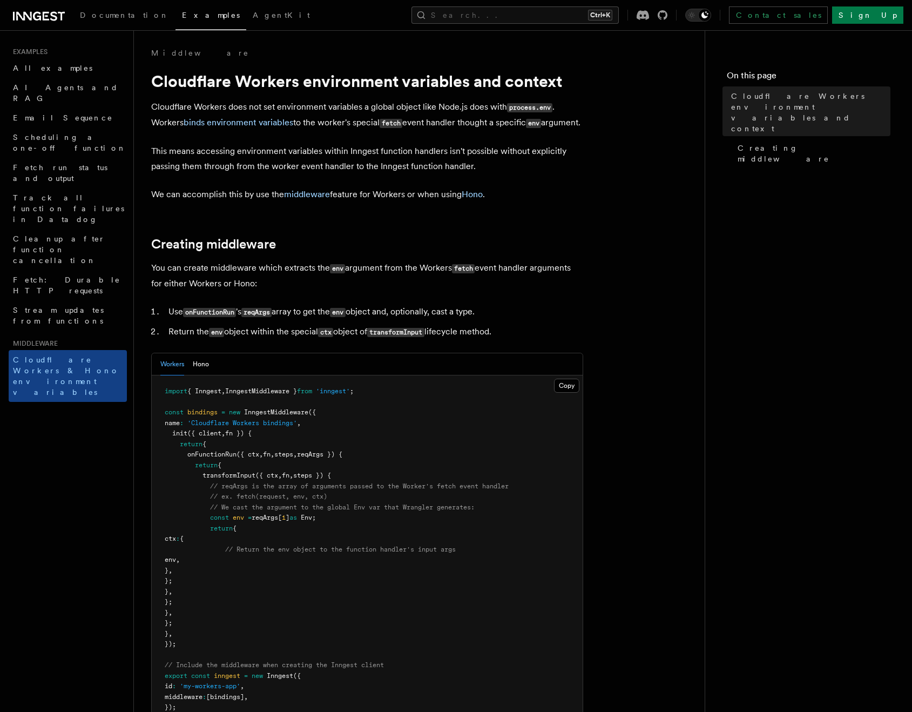
click at [454, 246] on article "Middleware Cloudflare Workers environment variables and context Cloudflare Work…" at bounding box center [419, 586] width 536 height 1076
